Goal: Information Seeking & Learning: Learn about a topic

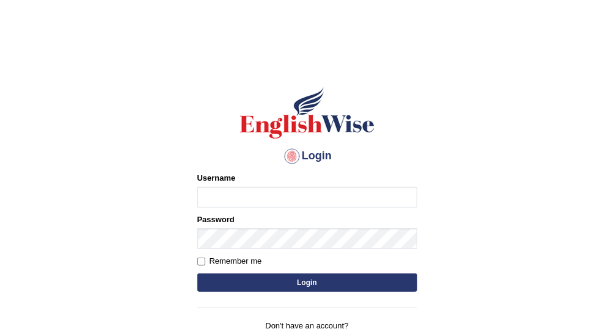
type input "Vallarie97"
click at [265, 284] on button "Login" at bounding box center [307, 283] width 220 height 18
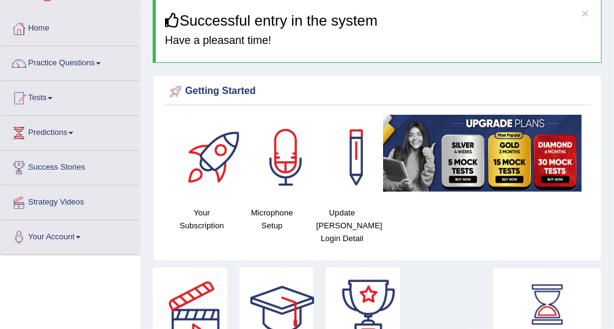
scroll to position [45, 0]
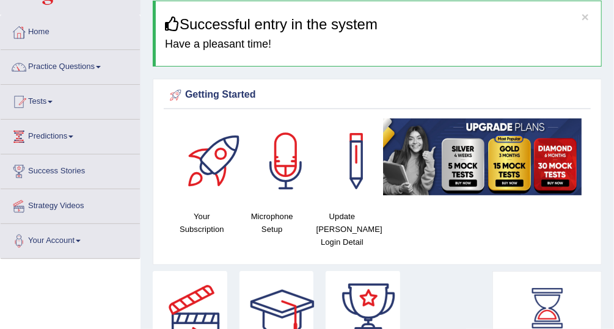
click at [54, 139] on link "Predictions" at bounding box center [70, 135] width 139 height 31
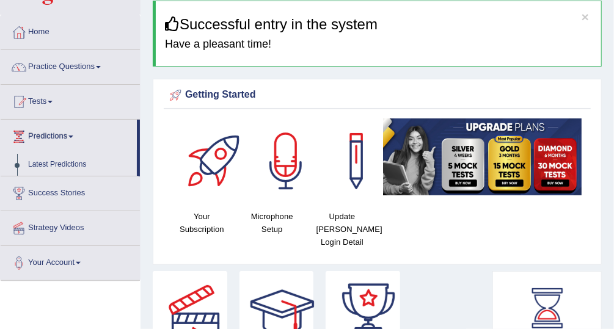
click at [62, 71] on link "Practice Questions" at bounding box center [70, 65] width 139 height 31
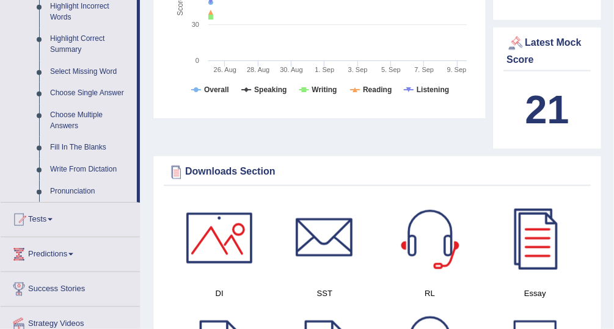
click at [46, 225] on link "Tests" at bounding box center [70, 218] width 139 height 31
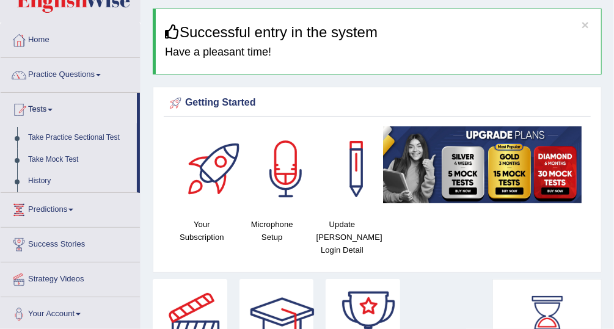
scroll to position [25, 0]
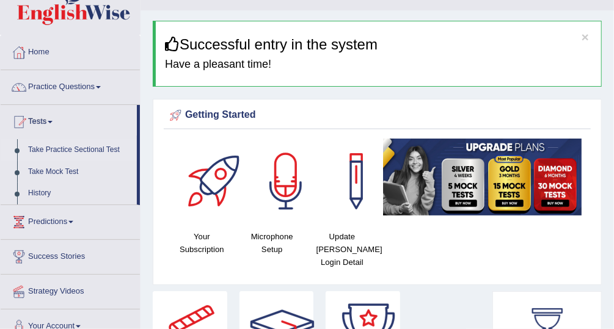
click at [97, 142] on link "Take Practice Sectional Test" at bounding box center [80, 150] width 114 height 22
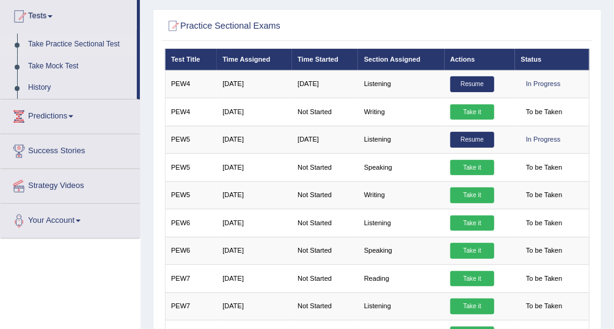
scroll to position [134, 0]
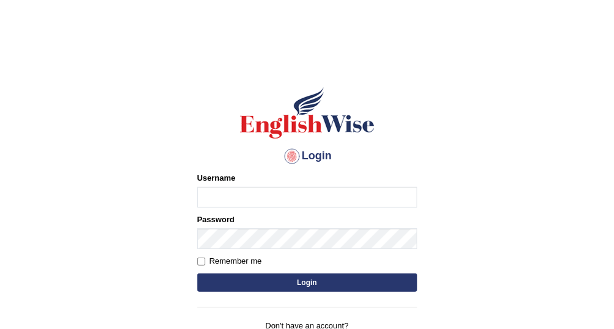
type input "Vallarie97"
click at [343, 282] on button "Login" at bounding box center [307, 283] width 220 height 18
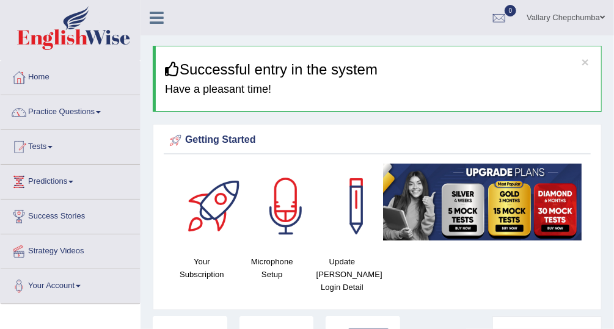
click at [45, 148] on link "Tests" at bounding box center [70, 145] width 139 height 31
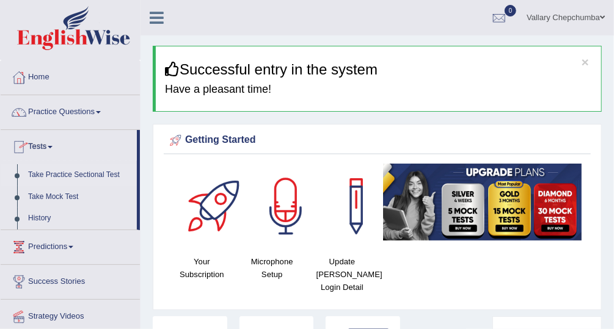
click at [97, 178] on link "Take Practice Sectional Test" at bounding box center [80, 175] width 114 height 22
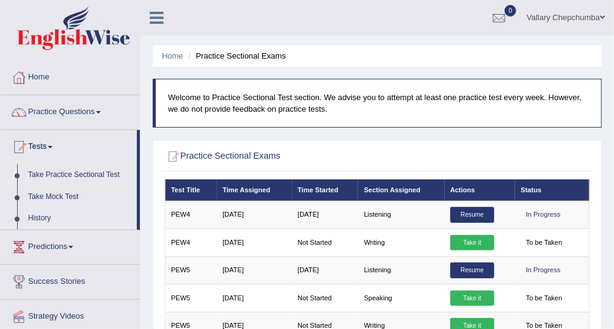
click at [83, 211] on link "History" at bounding box center [80, 219] width 114 height 22
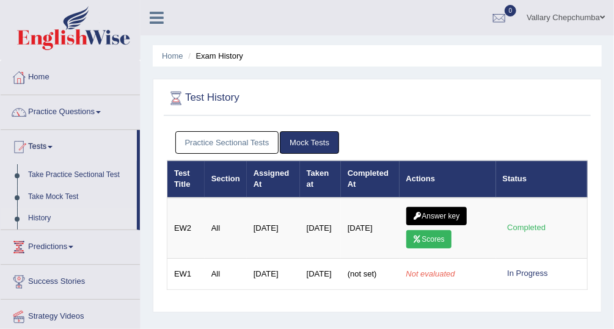
click at [241, 143] on link "Practice Sectional Tests" at bounding box center [227, 142] width 104 height 23
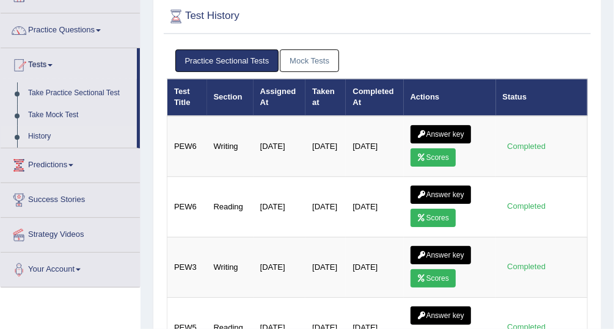
scroll to position [82, 0]
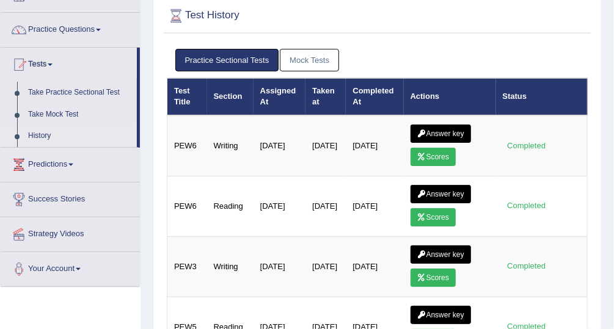
click at [325, 65] on link "Mock Tests" at bounding box center [309, 60] width 59 height 23
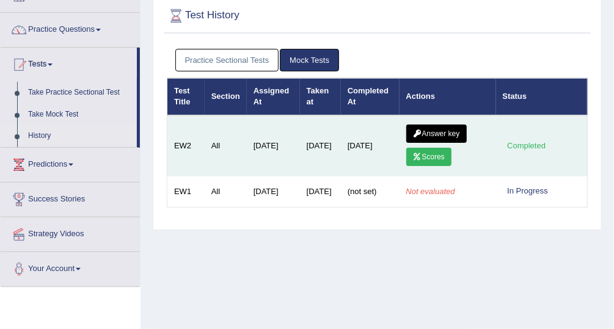
click at [440, 127] on link "Answer key" at bounding box center [436, 134] width 60 height 18
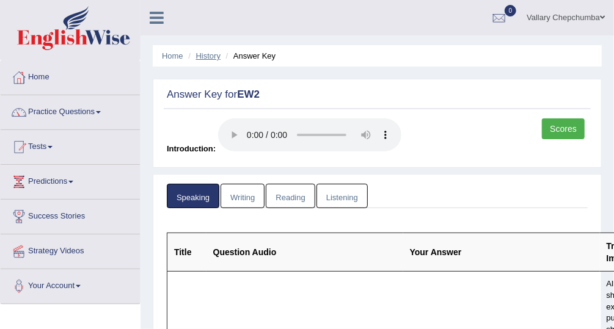
click at [210, 57] on link "History" at bounding box center [208, 55] width 24 height 9
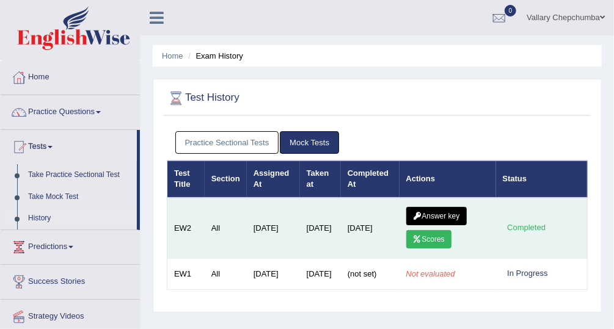
click at [436, 235] on link "Scores" at bounding box center [428, 239] width 45 height 18
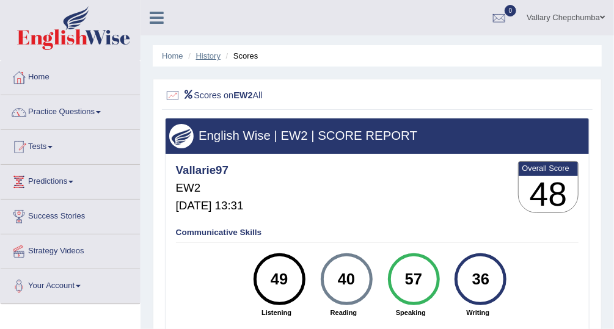
click at [214, 58] on link "History" at bounding box center [208, 55] width 24 height 9
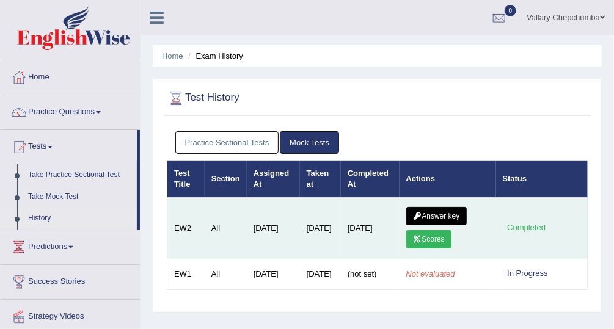
click at [426, 215] on link "Answer key" at bounding box center [436, 216] width 60 height 18
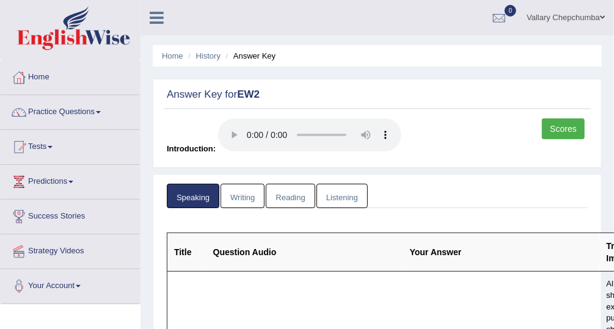
click at [34, 152] on link "Tests" at bounding box center [70, 145] width 139 height 31
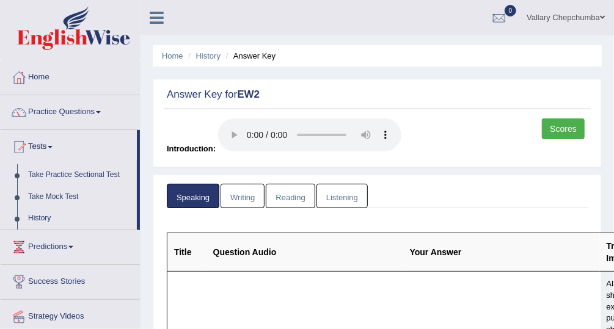
click at [40, 246] on link "Predictions" at bounding box center [70, 245] width 139 height 31
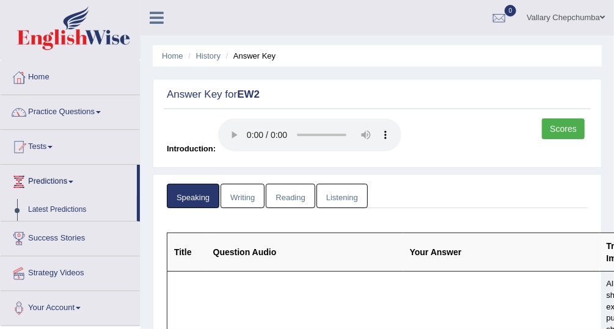
click at [561, 133] on link "Scores" at bounding box center [563, 129] width 43 height 21
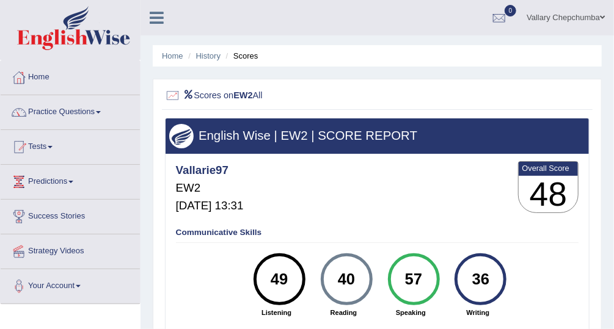
click at [247, 59] on li "Scores" at bounding box center [240, 56] width 35 height 12
click at [207, 59] on link "History" at bounding box center [208, 55] width 24 height 9
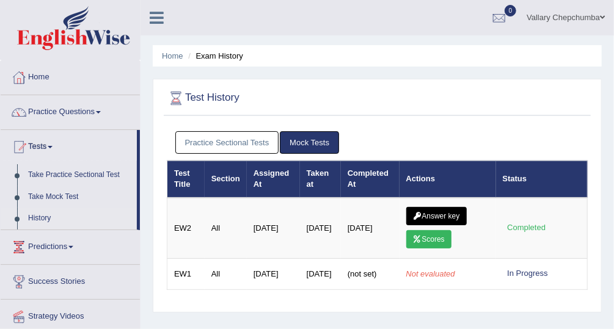
click at [47, 145] on link "Tests" at bounding box center [69, 145] width 136 height 31
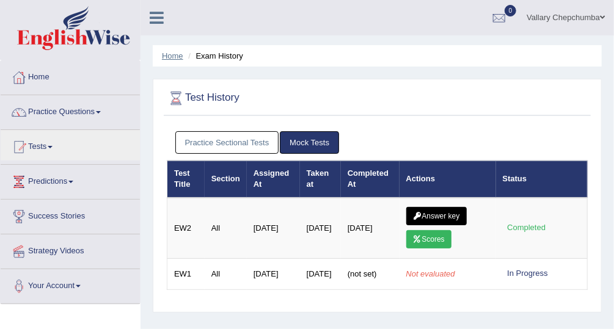
click at [177, 57] on link "Home" at bounding box center [172, 55] width 21 height 9
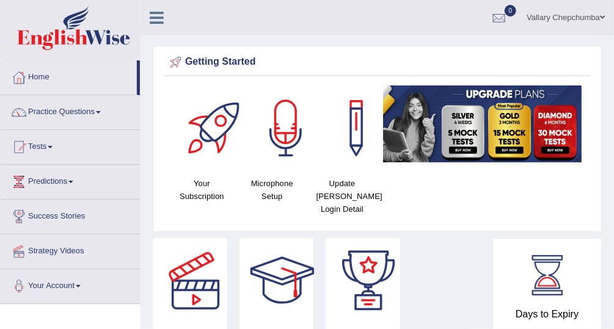
click at [570, 15] on link "Vallary Chepchumba" at bounding box center [566, 16] width 97 height 32
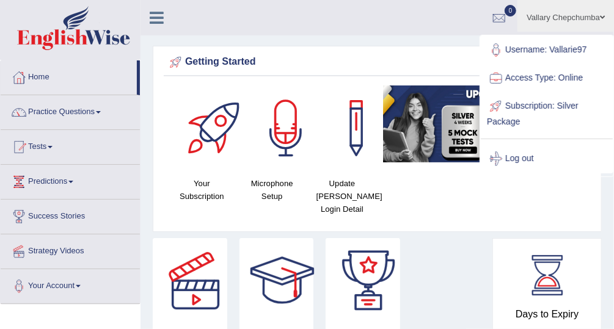
click at [447, 282] on div "Strategy Videos Book PTE Exam Success Stories" at bounding box center [320, 308] width 346 height 141
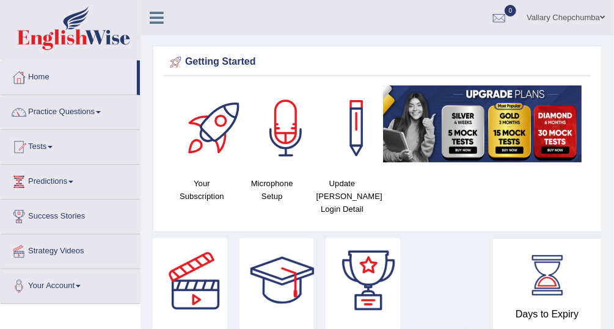
click at [552, 21] on link "Vallary Chepchumba" at bounding box center [566, 16] width 97 height 32
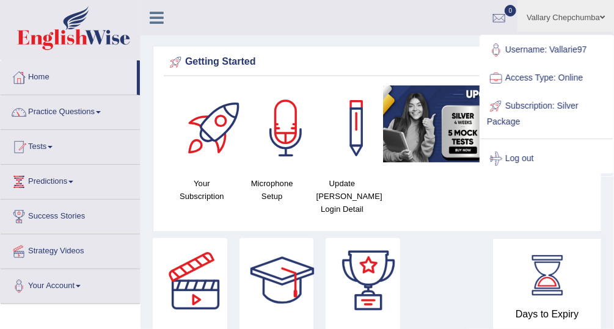
click at [467, 281] on div "Strategy Videos Book PTE Exam Success Stories" at bounding box center [320, 308] width 346 height 141
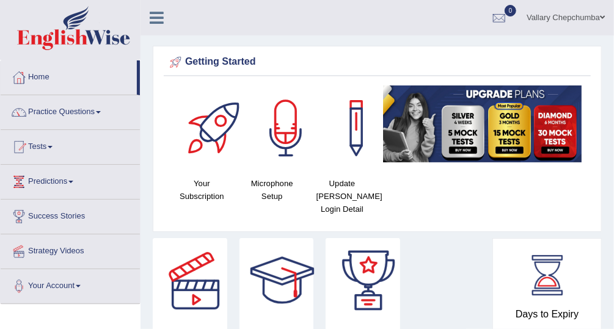
click at [57, 181] on link "Predictions" at bounding box center [70, 180] width 139 height 31
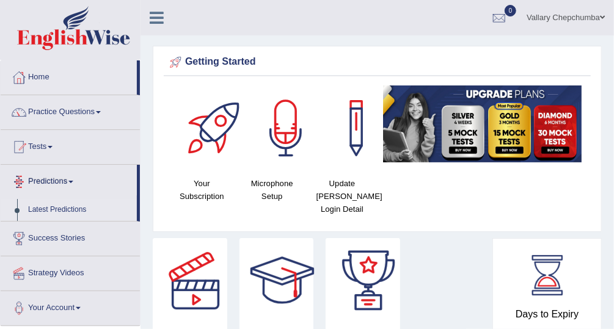
click at [87, 209] on link "Latest Predictions" at bounding box center [80, 210] width 114 height 22
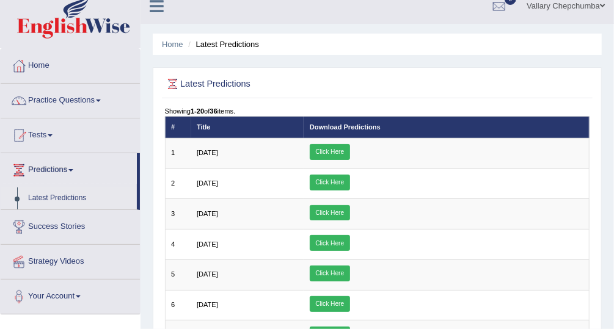
scroll to position [7, 0]
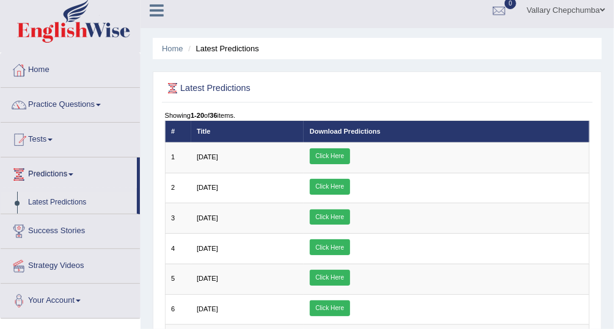
click at [40, 67] on link "Home" at bounding box center [70, 68] width 139 height 31
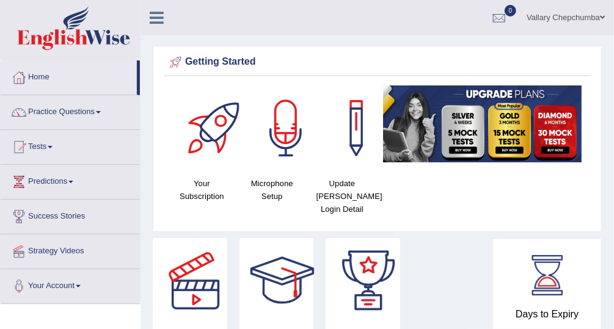
click at [42, 77] on link "Home" at bounding box center [69, 75] width 136 height 31
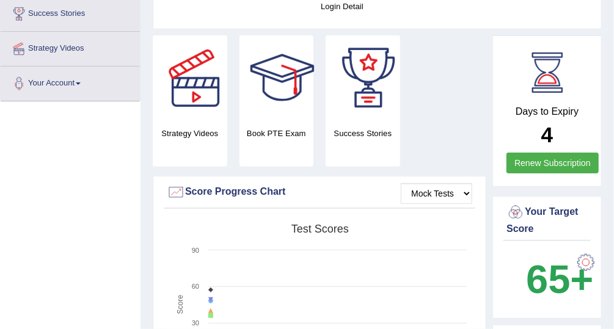
scroll to position [203, 0]
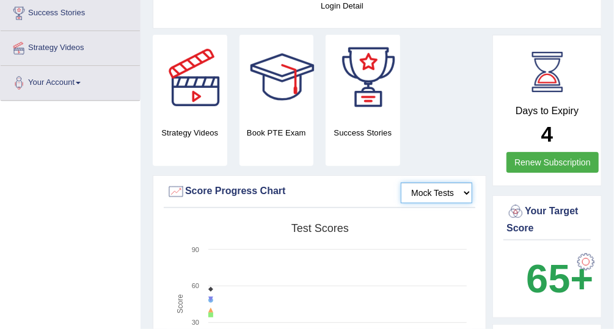
click at [468, 194] on select "Mock Tests" at bounding box center [436, 193] width 71 height 21
click at [471, 194] on select "Mock Tests" at bounding box center [436, 193] width 71 height 21
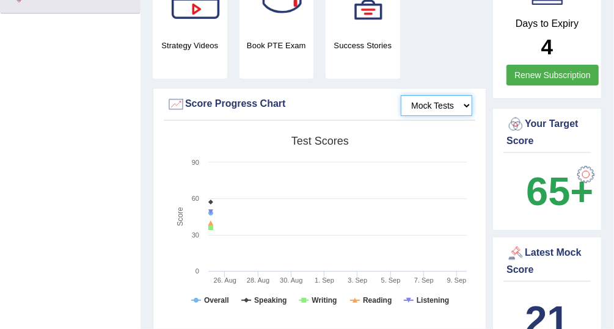
scroll to position [317, 0]
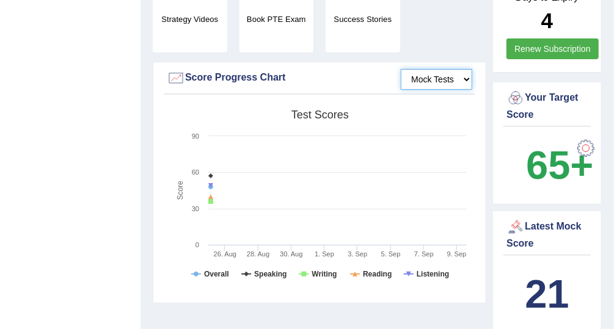
click at [453, 230] on rect at bounding box center [320, 198] width 306 height 189
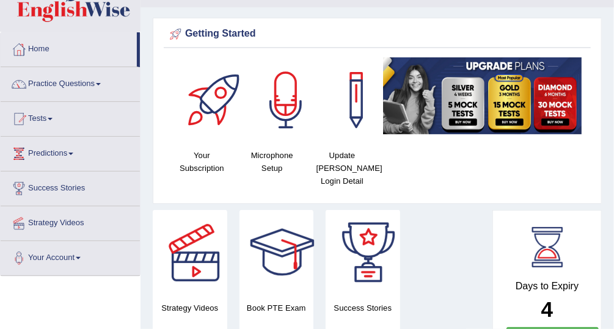
scroll to position [0, 0]
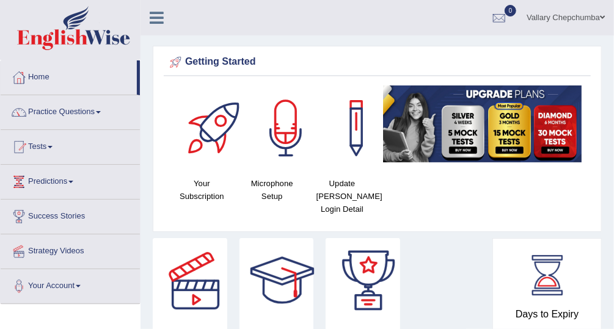
click at [38, 149] on link "Tests" at bounding box center [70, 145] width 139 height 31
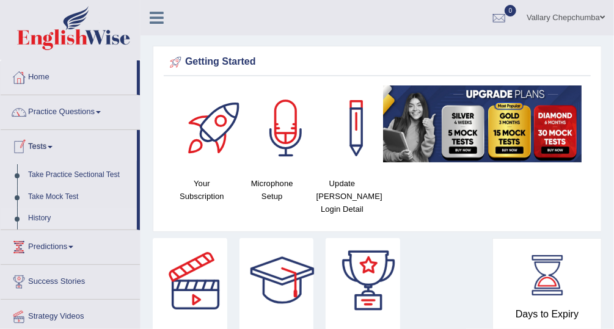
click at [101, 215] on link "History" at bounding box center [80, 219] width 114 height 22
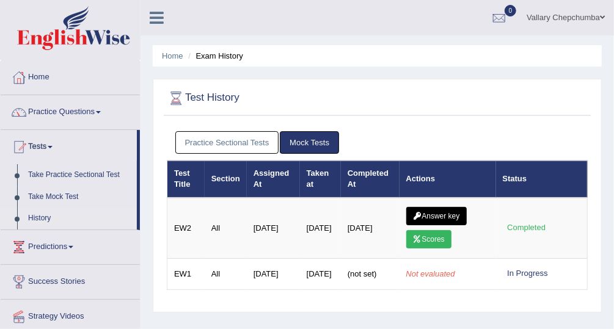
click at [240, 148] on link "Practice Sectional Tests" at bounding box center [227, 142] width 104 height 23
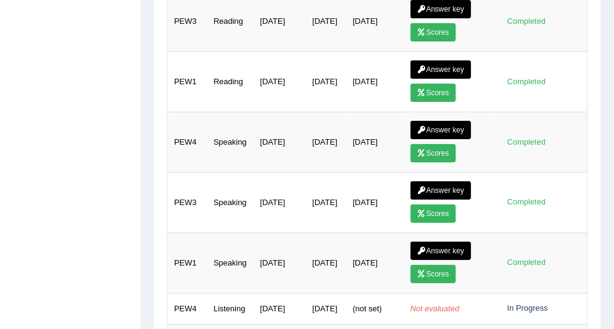
scroll to position [682, 0]
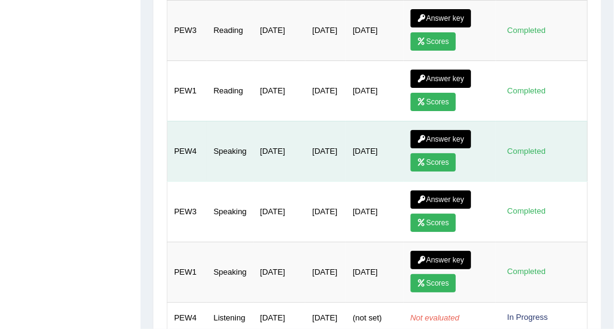
click at [440, 153] on link "Scores" at bounding box center [433, 162] width 45 height 18
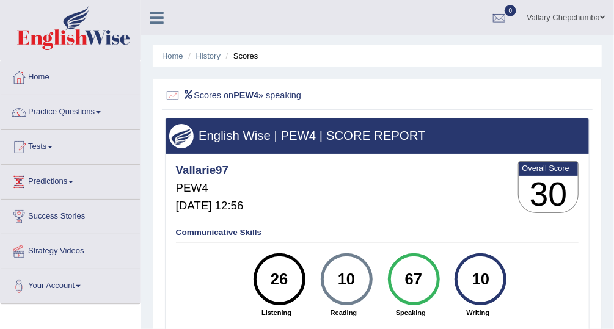
click at [252, 52] on li "Scores" at bounding box center [240, 56] width 35 height 12
click at [246, 59] on li "Scores" at bounding box center [240, 56] width 35 height 12
click at [216, 59] on link "History" at bounding box center [208, 55] width 24 height 9
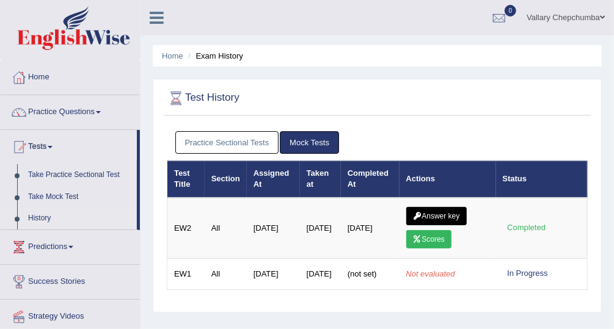
click at [261, 143] on link "Practice Sectional Tests" at bounding box center [227, 142] width 104 height 23
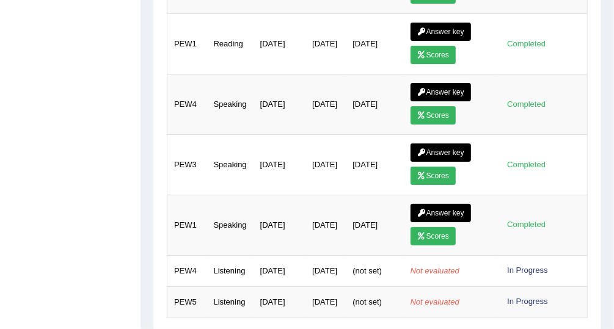
scroll to position [766, 0]
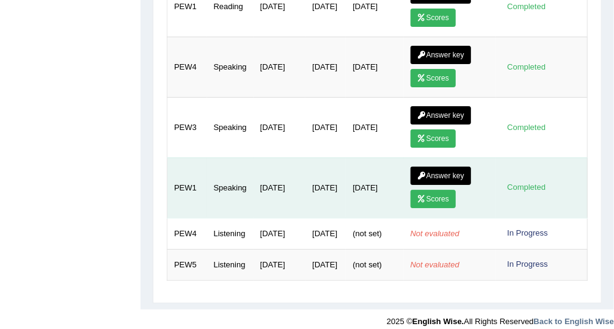
click at [437, 167] on link "Answer key" at bounding box center [441, 176] width 60 height 18
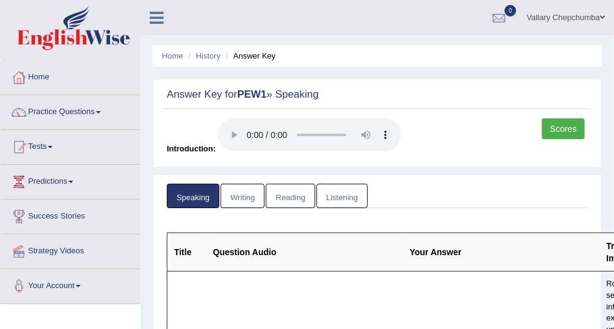
click at [563, 127] on link "Scores" at bounding box center [563, 129] width 43 height 21
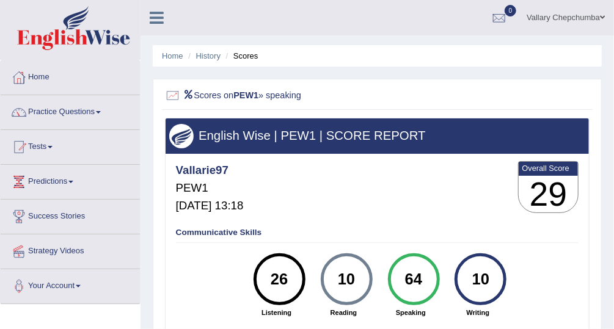
click at [245, 57] on li "Scores" at bounding box center [240, 56] width 35 height 12
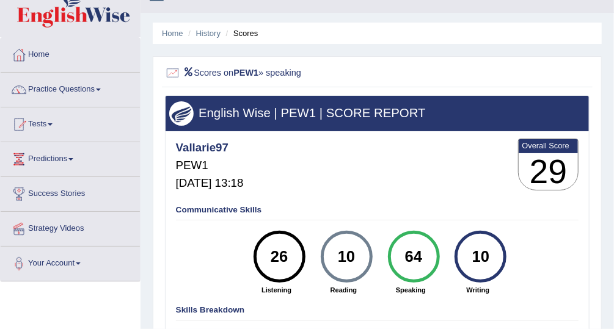
scroll to position [20, 0]
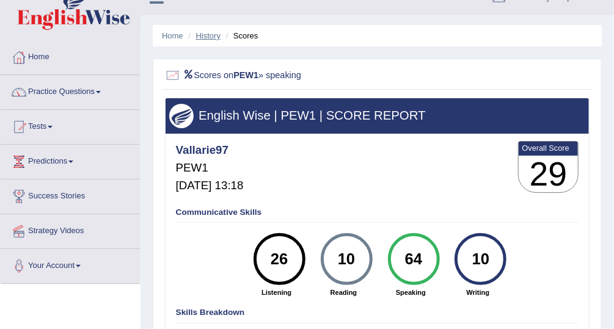
click at [204, 38] on link "History" at bounding box center [208, 35] width 24 height 9
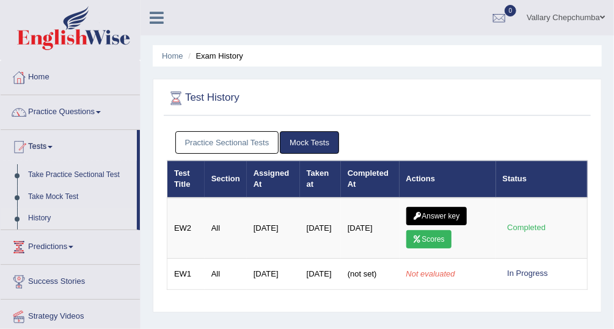
click at [253, 145] on link "Practice Sectional Tests" at bounding box center [227, 142] width 104 height 23
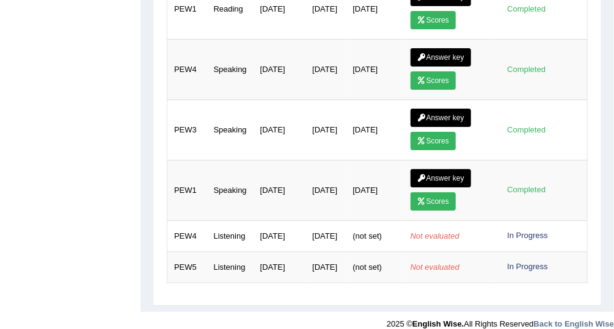
scroll to position [766, 0]
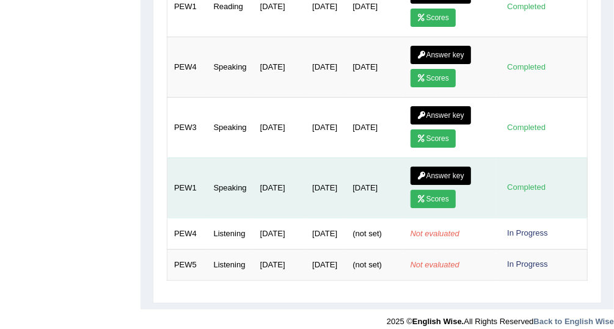
click at [430, 190] on link "Scores" at bounding box center [433, 199] width 45 height 18
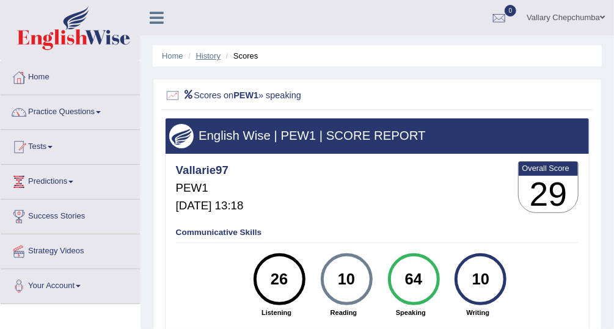
click at [209, 60] on link "History" at bounding box center [208, 55] width 24 height 9
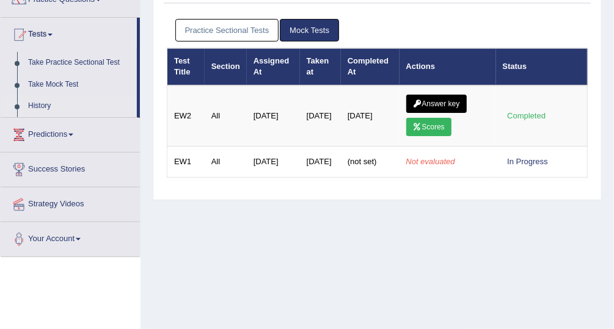
scroll to position [123, 0]
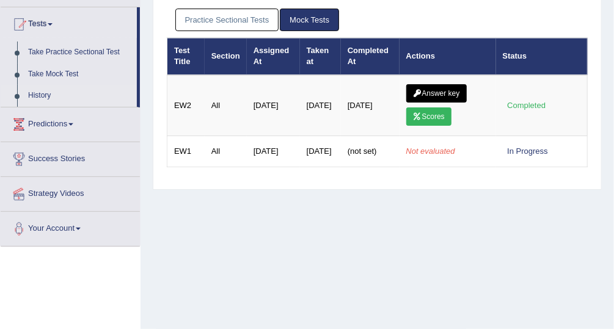
click at [258, 26] on link "Practice Sectional Tests" at bounding box center [227, 20] width 104 height 23
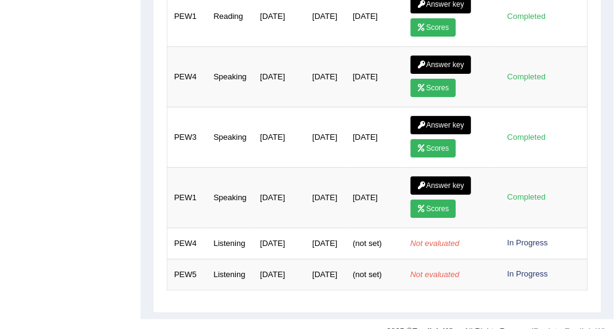
scroll to position [766, 0]
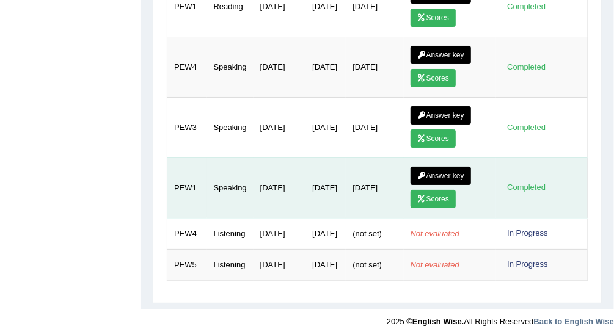
click at [447, 167] on link "Answer key" at bounding box center [441, 176] width 60 height 18
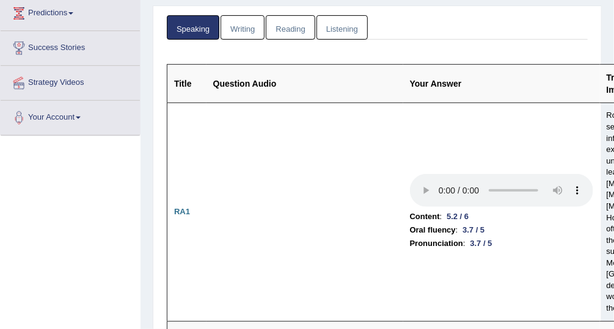
scroll to position [171, 0]
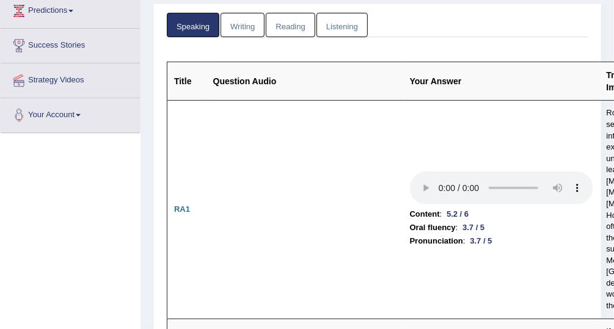
click at [243, 19] on link "Writing" at bounding box center [243, 25] width 44 height 25
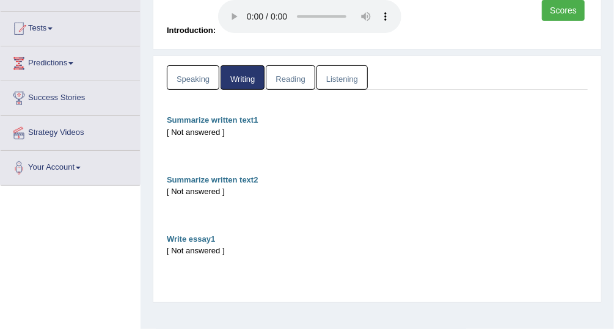
click at [203, 76] on link "Speaking" at bounding box center [193, 77] width 53 height 25
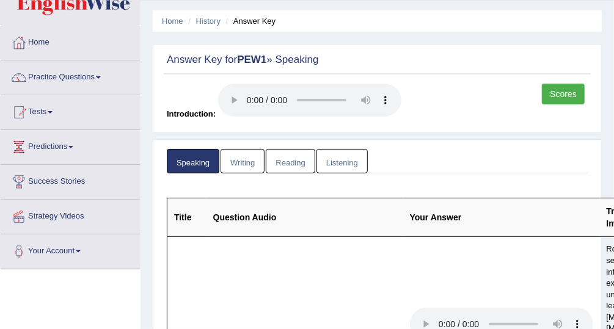
scroll to position [0, 0]
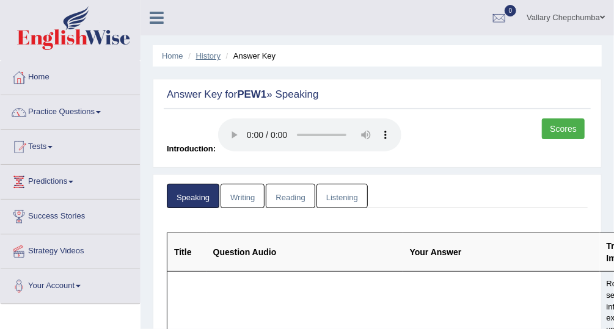
click at [221, 58] on link "History" at bounding box center [208, 55] width 24 height 9
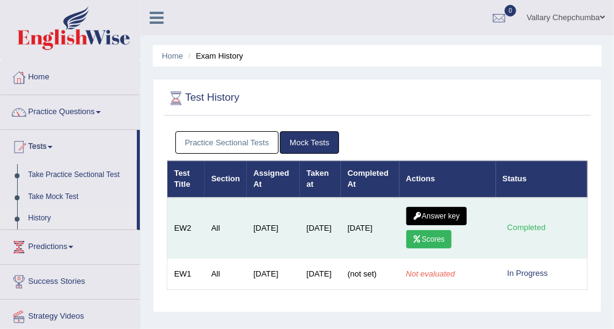
click at [436, 218] on link "Answer key" at bounding box center [436, 216] width 60 height 18
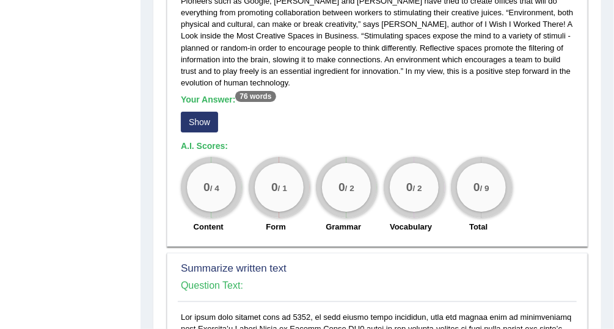
scroll to position [436, 0]
click at [200, 125] on button "Show" at bounding box center [199, 122] width 37 height 21
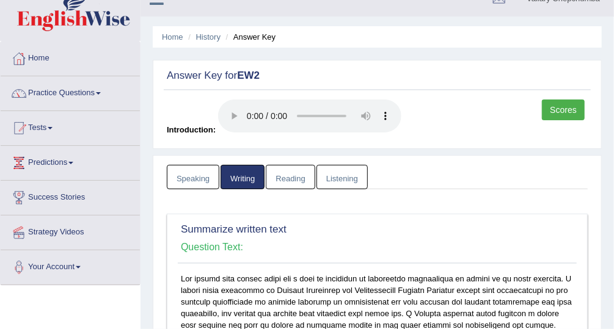
scroll to position [0, 0]
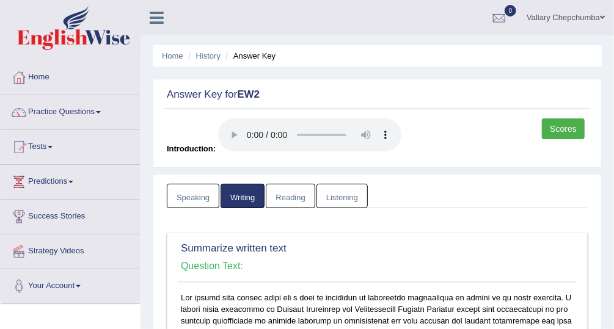
click at [298, 199] on link "Reading" at bounding box center [290, 196] width 49 height 25
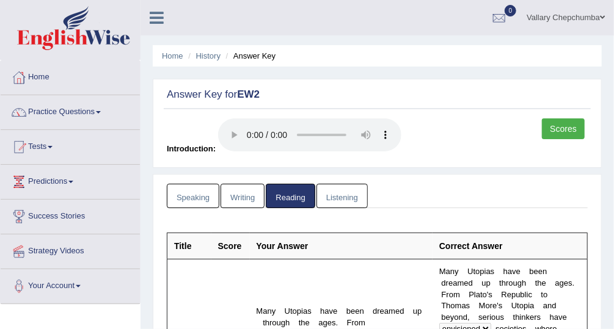
click at [491, 192] on ul "Speaking Writing Reading Listening" at bounding box center [377, 196] width 421 height 25
click at [344, 201] on link "Listening" at bounding box center [342, 196] width 51 height 25
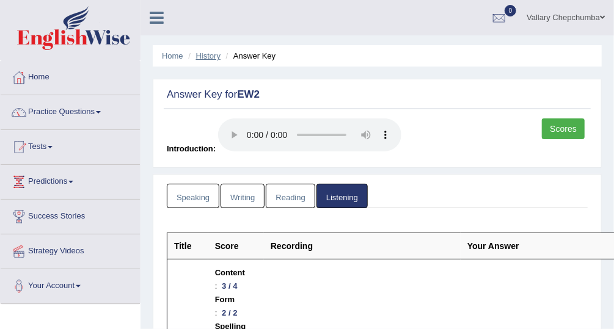
click at [212, 54] on link "History" at bounding box center [208, 55] width 24 height 9
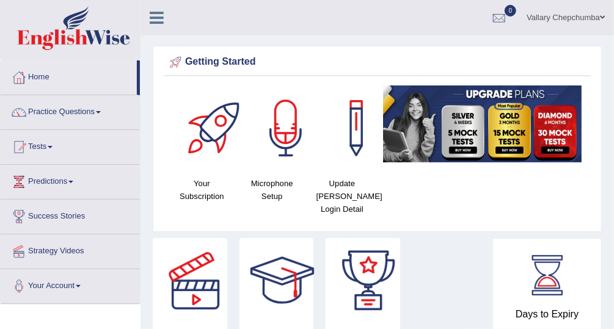
click at [73, 112] on link "Practice Questions" at bounding box center [70, 110] width 139 height 31
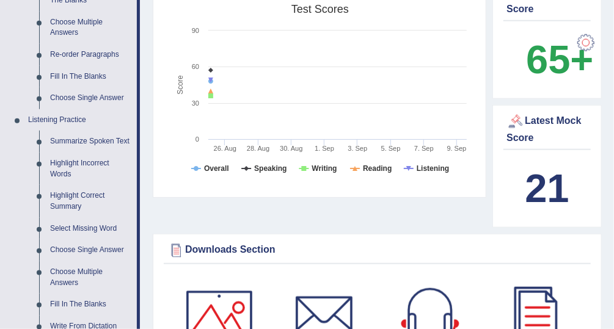
scroll to position [416, 0]
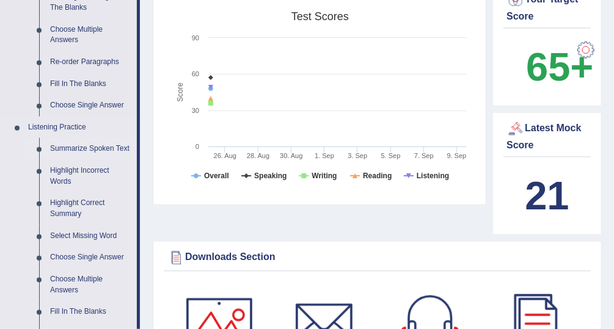
click at [110, 150] on link "Summarize Spoken Text" at bounding box center [91, 149] width 92 height 22
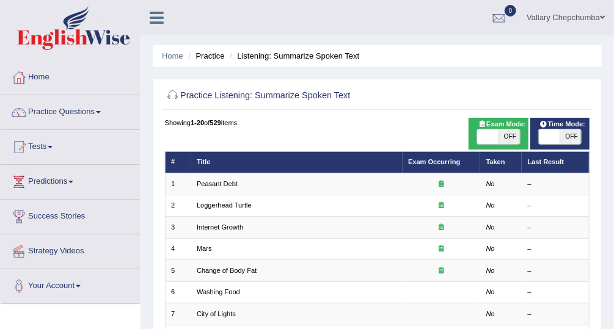
click at [504, 134] on span "OFF" at bounding box center [509, 137] width 21 height 15
checkbox input "true"
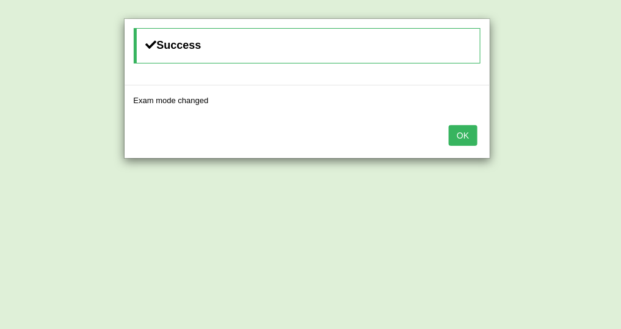
click at [465, 134] on button "OK" at bounding box center [463, 135] width 28 height 21
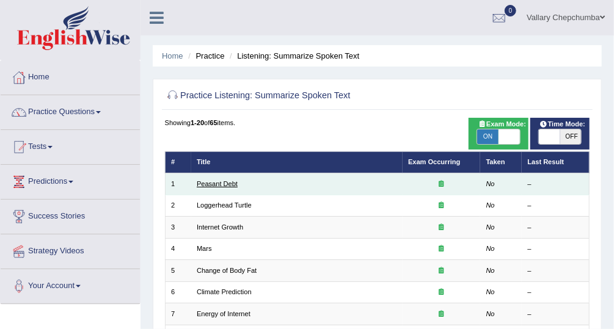
click at [213, 184] on link "Peasant Debt" at bounding box center [217, 183] width 41 height 7
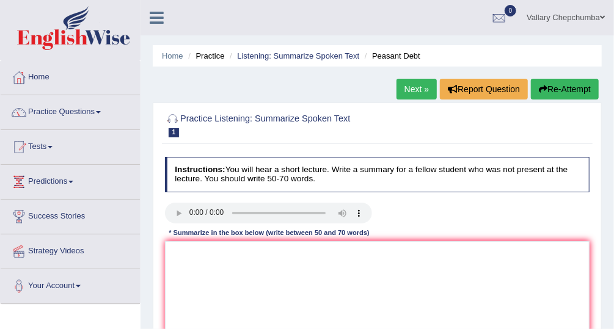
click at [218, 60] on li "Practice" at bounding box center [204, 56] width 39 height 12
click at [211, 59] on li "Practice" at bounding box center [204, 56] width 39 height 12
click at [172, 56] on link "Home" at bounding box center [172, 55] width 21 height 9
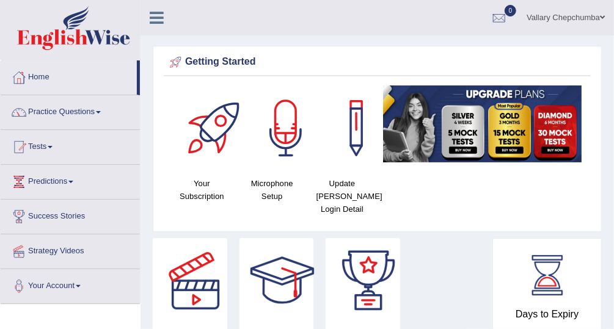
click at [69, 284] on link "Your Account" at bounding box center [70, 284] width 139 height 31
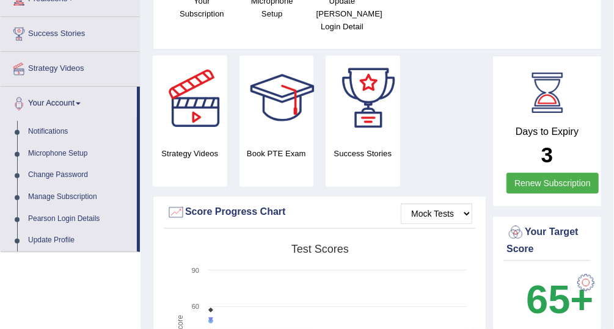
scroll to position [182, 0]
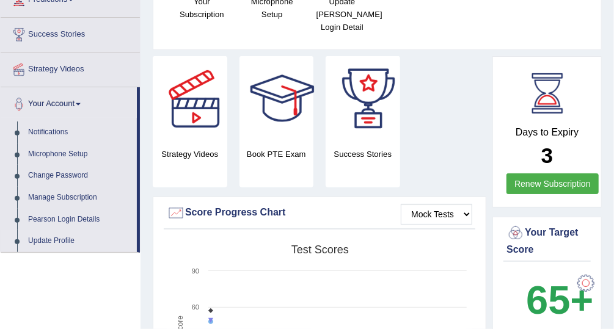
click at [60, 235] on link "Update Profile" at bounding box center [80, 241] width 114 height 22
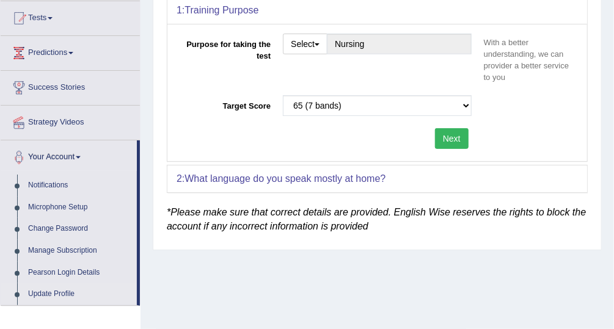
scroll to position [122, 0]
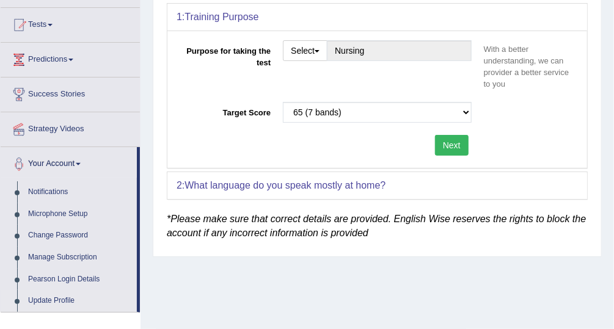
click at [56, 90] on link "Success Stories" at bounding box center [70, 93] width 139 height 31
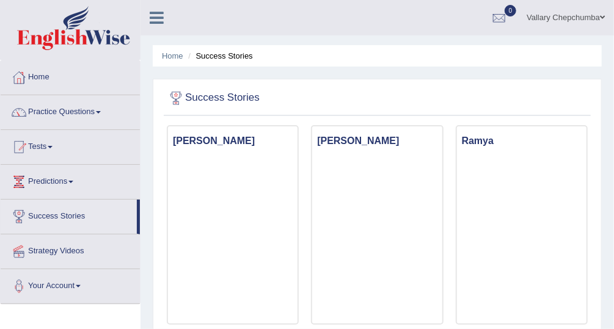
click at [41, 77] on link "Home" at bounding box center [70, 75] width 139 height 31
